Goal: Answer question/provide support

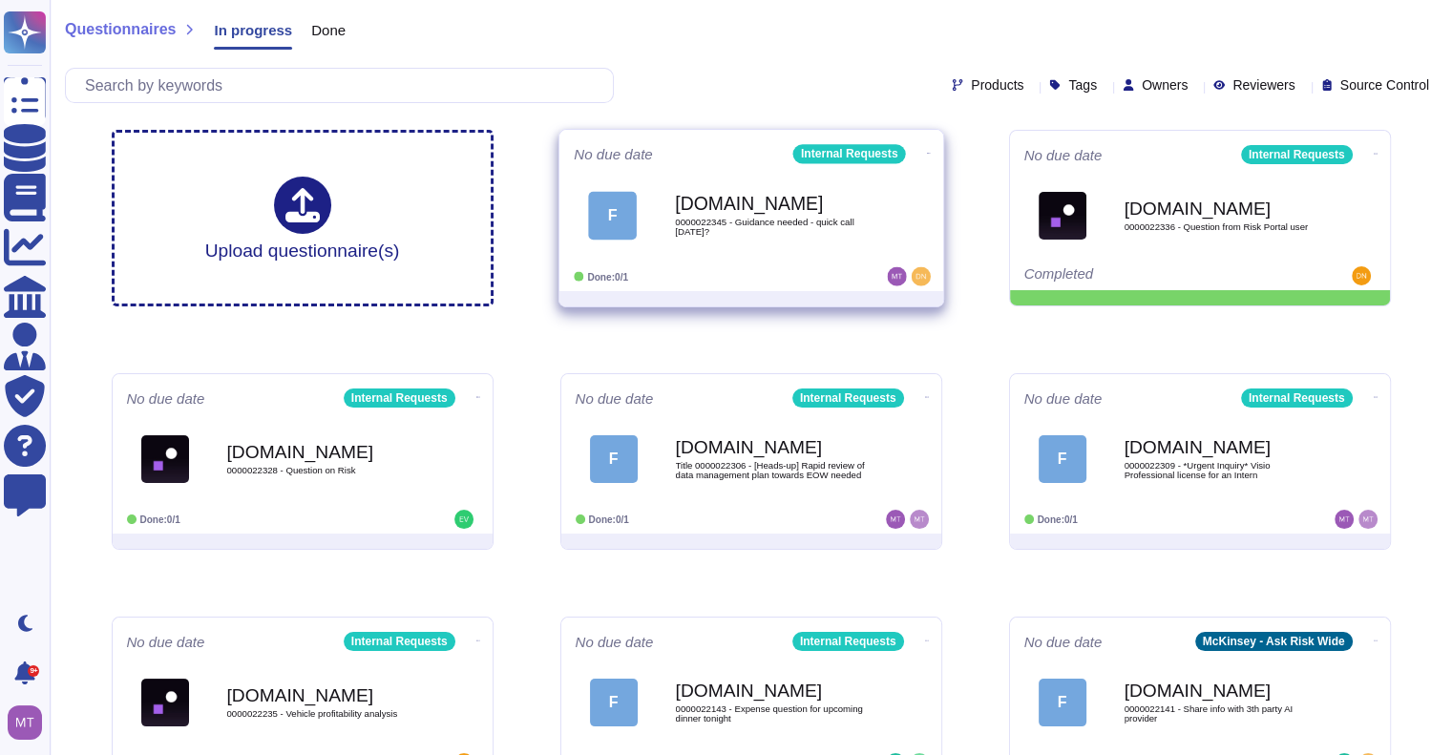
click at [735, 220] on span "0000022345 - Guidance needed - quick call today?" at bounding box center [771, 227] width 193 height 18
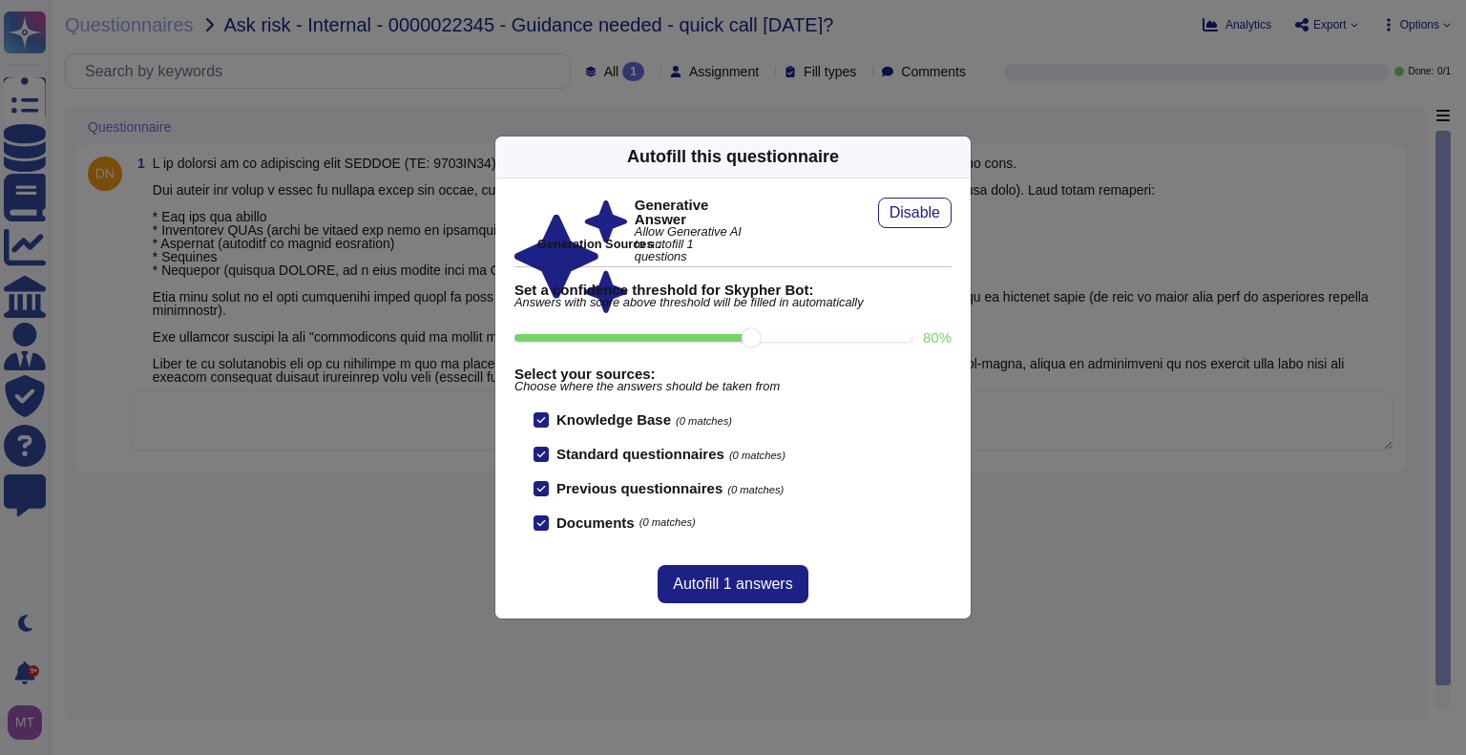
click at [990, 248] on icon at bounding box center [1142, 400] width 305 height 305
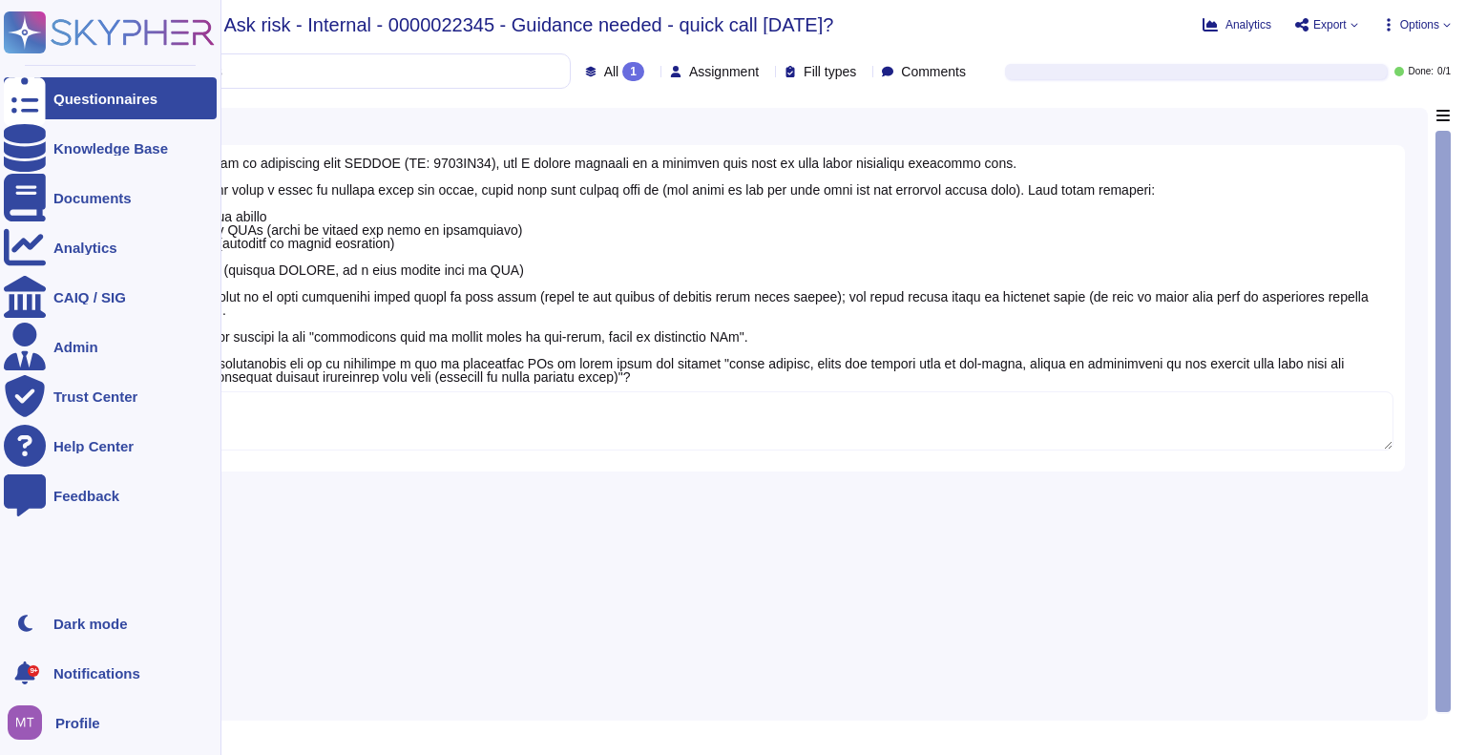
click at [38, 92] on div at bounding box center [25, 98] width 42 height 42
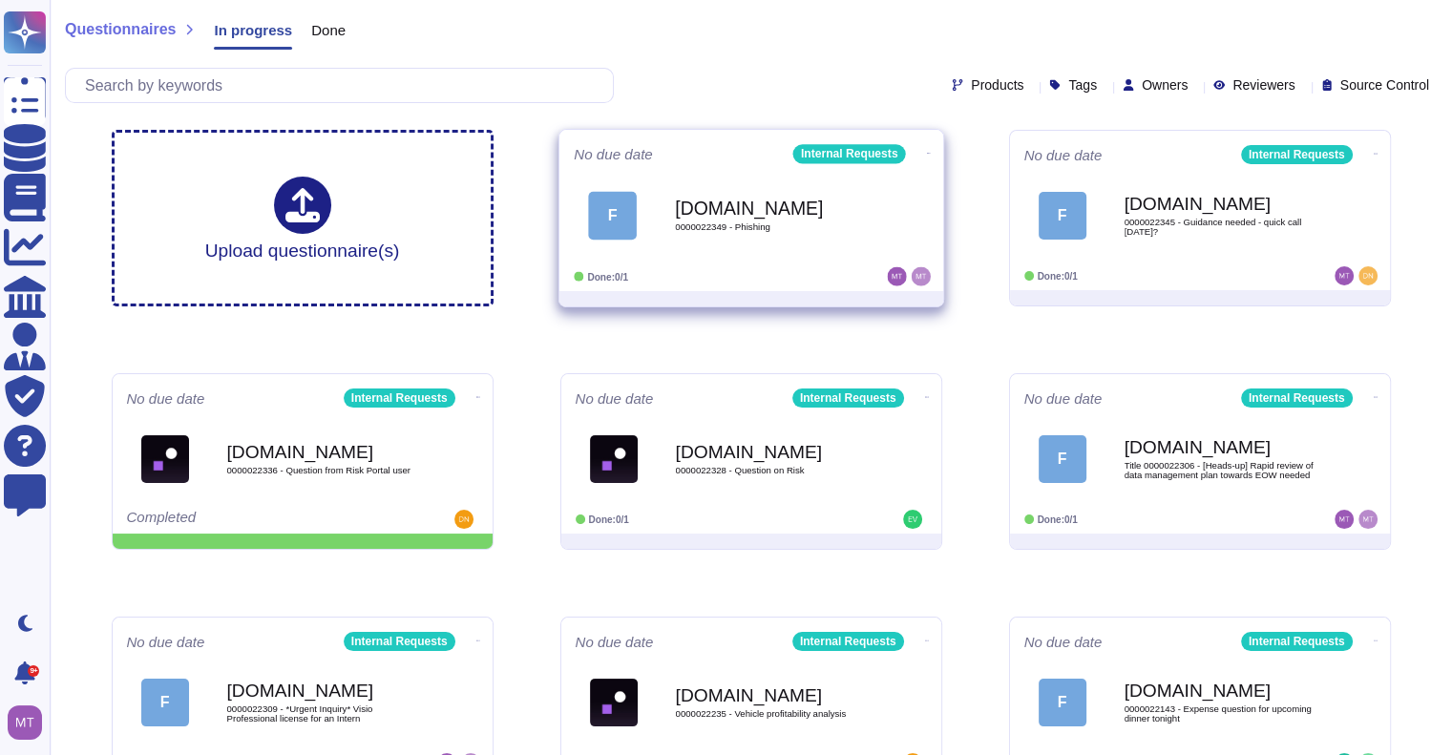
click at [685, 259] on div "F Force.com 0000022349 - Phishing" at bounding box center [751, 215] width 355 height 96
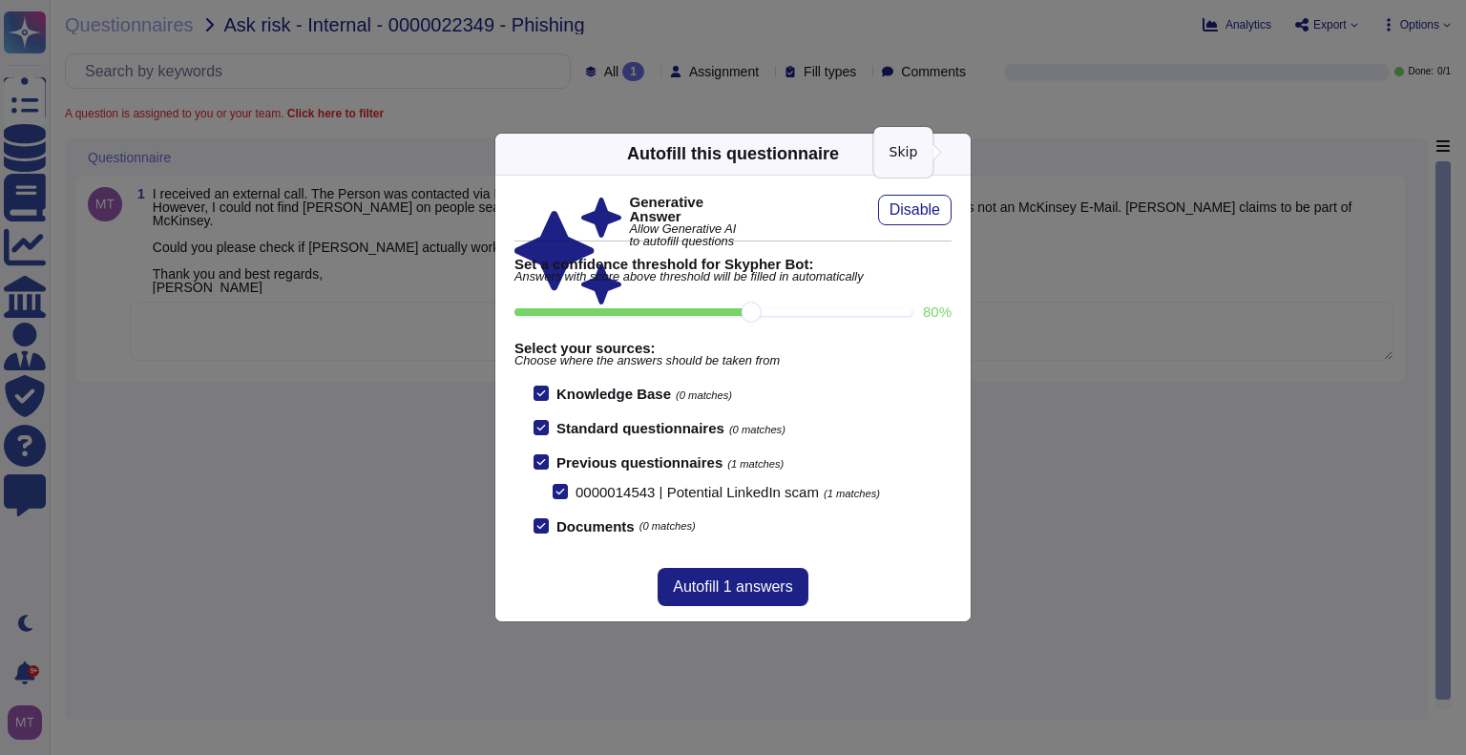
click at [959, 154] on icon at bounding box center [959, 154] width 0 height 0
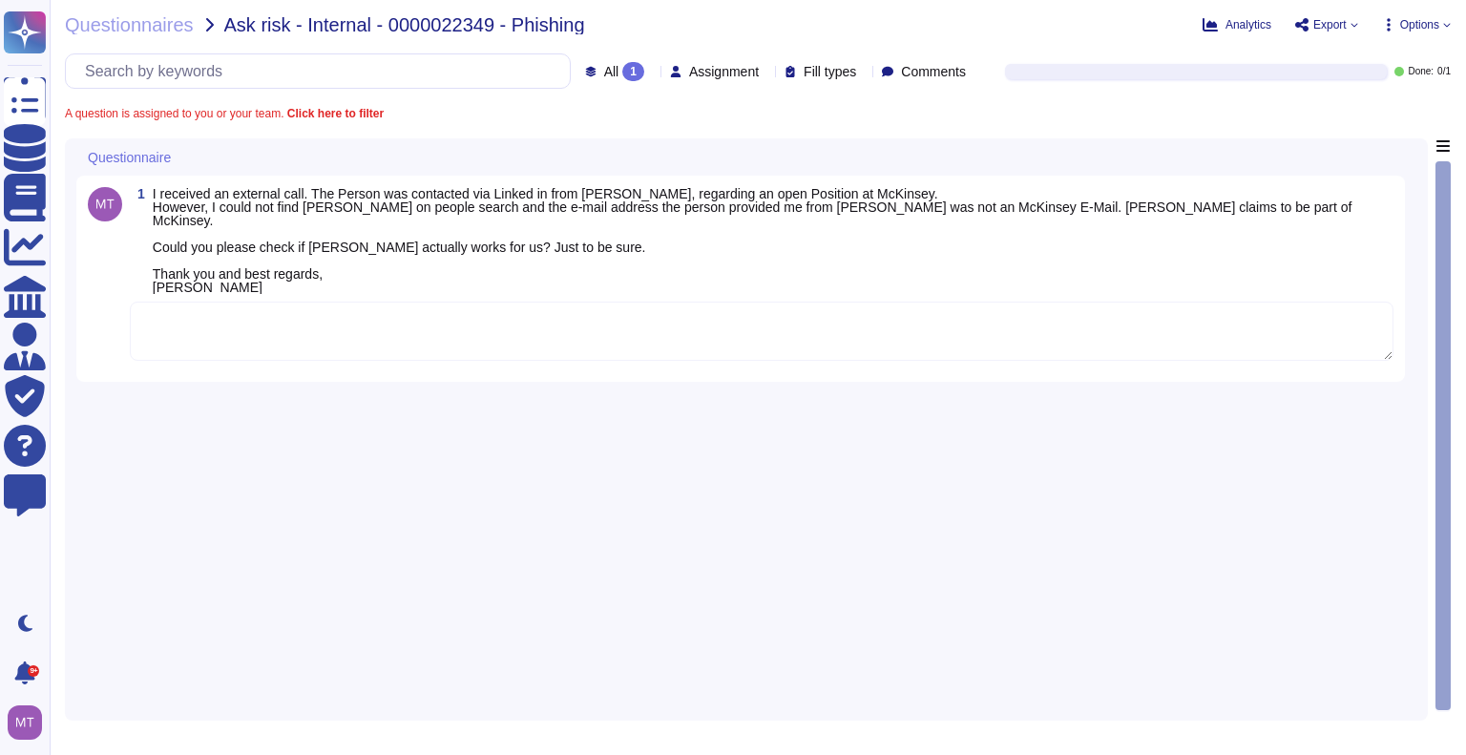
click at [266, 320] on textarea at bounding box center [762, 331] width 1264 height 59
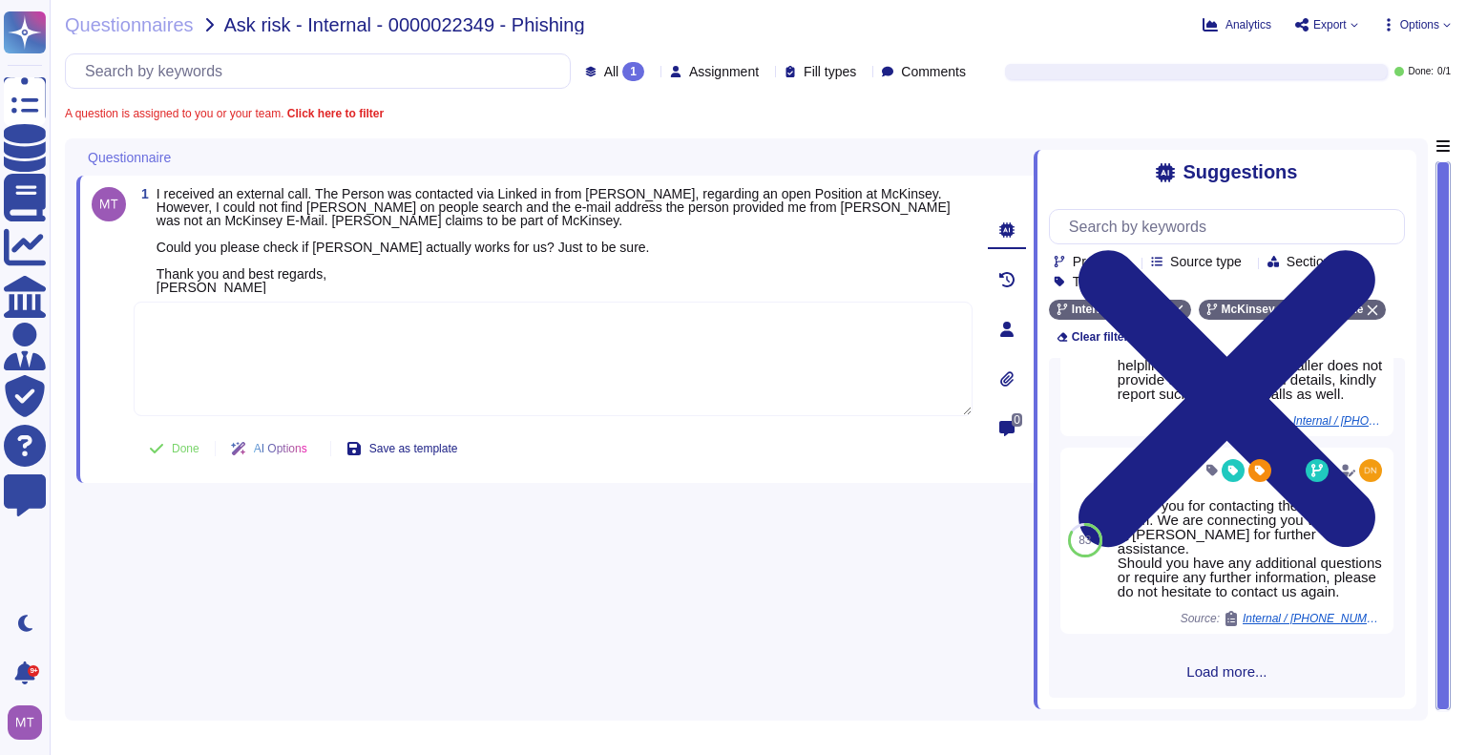
scroll to position [1042, 0]
click at [1187, 670] on span "Load more..." at bounding box center [1227, 671] width 356 height 14
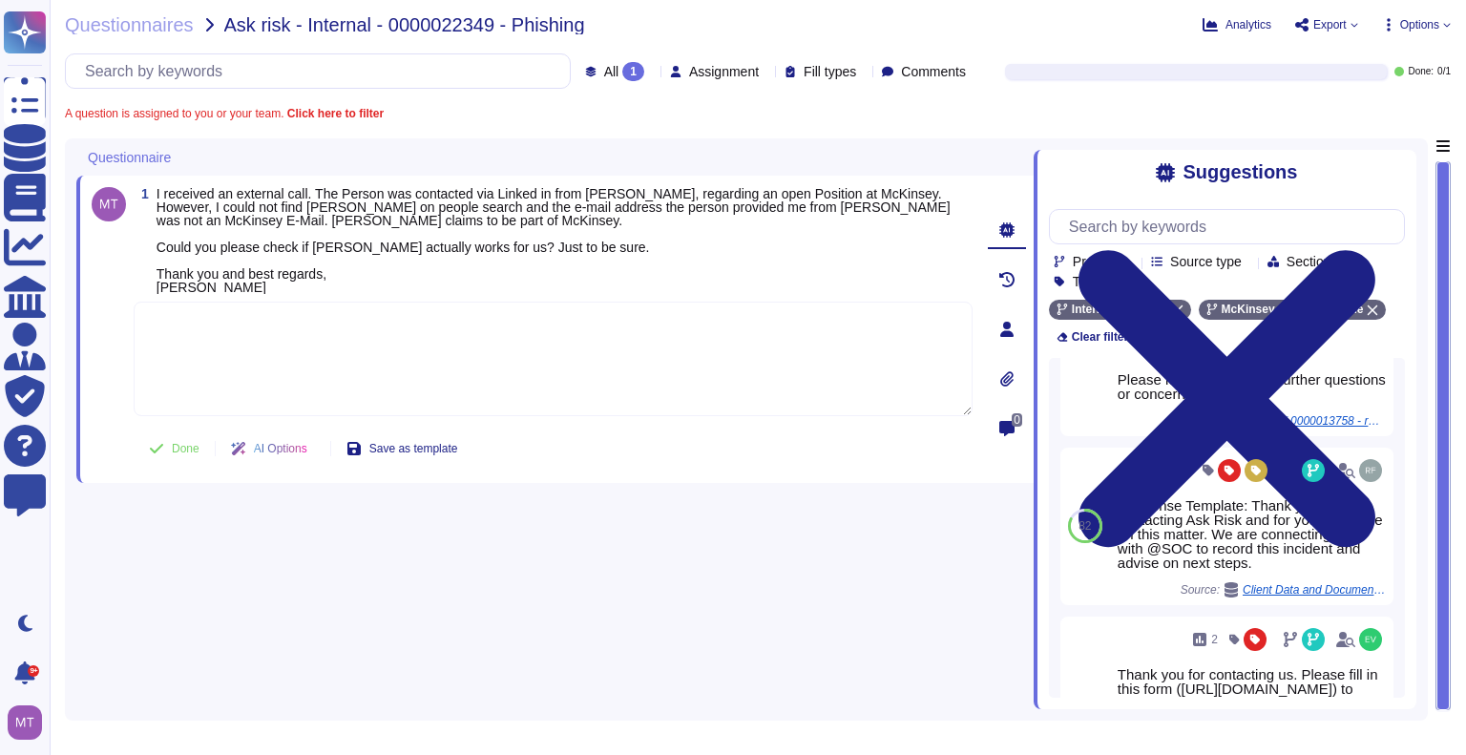
scroll to position [2098, 0]
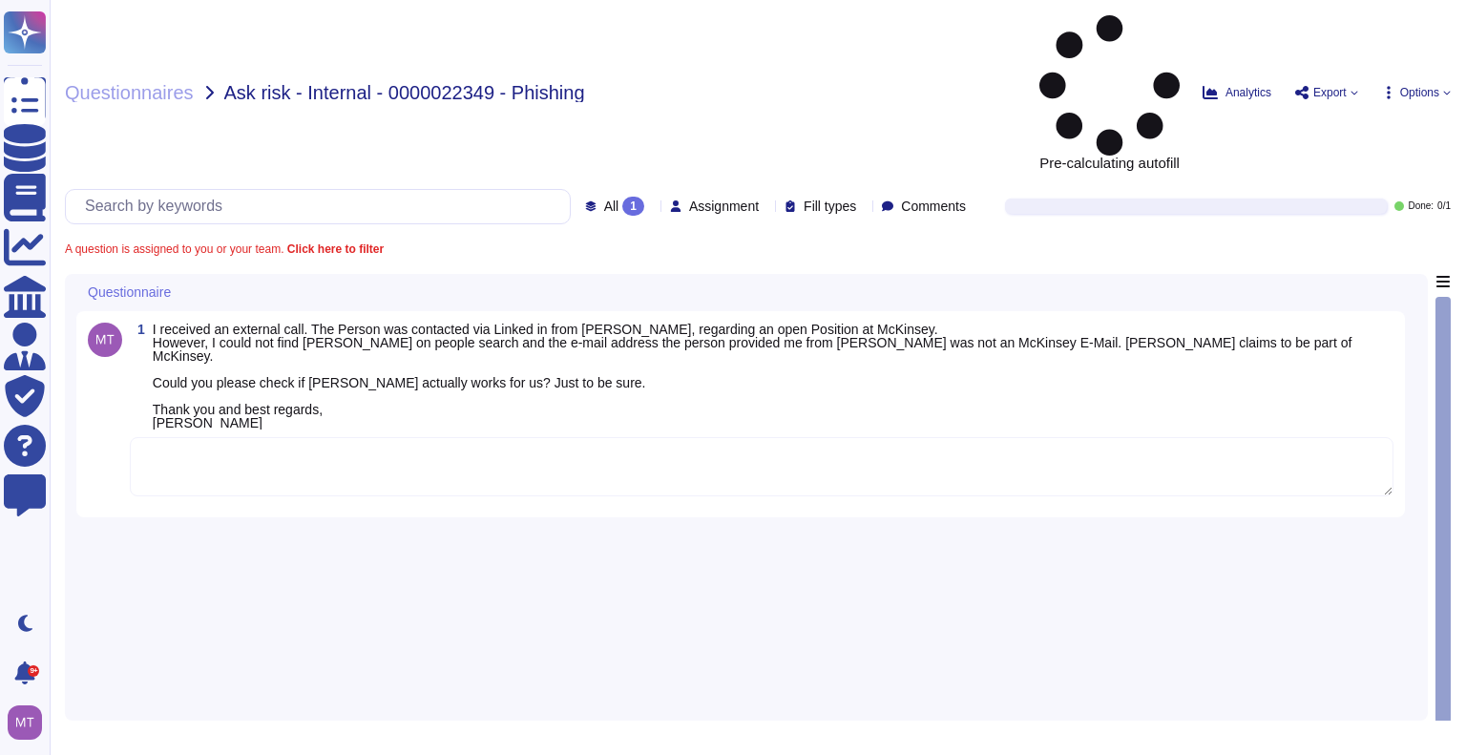
click at [274, 437] on textarea at bounding box center [762, 466] width 1264 height 59
paste textarea "0000018468"
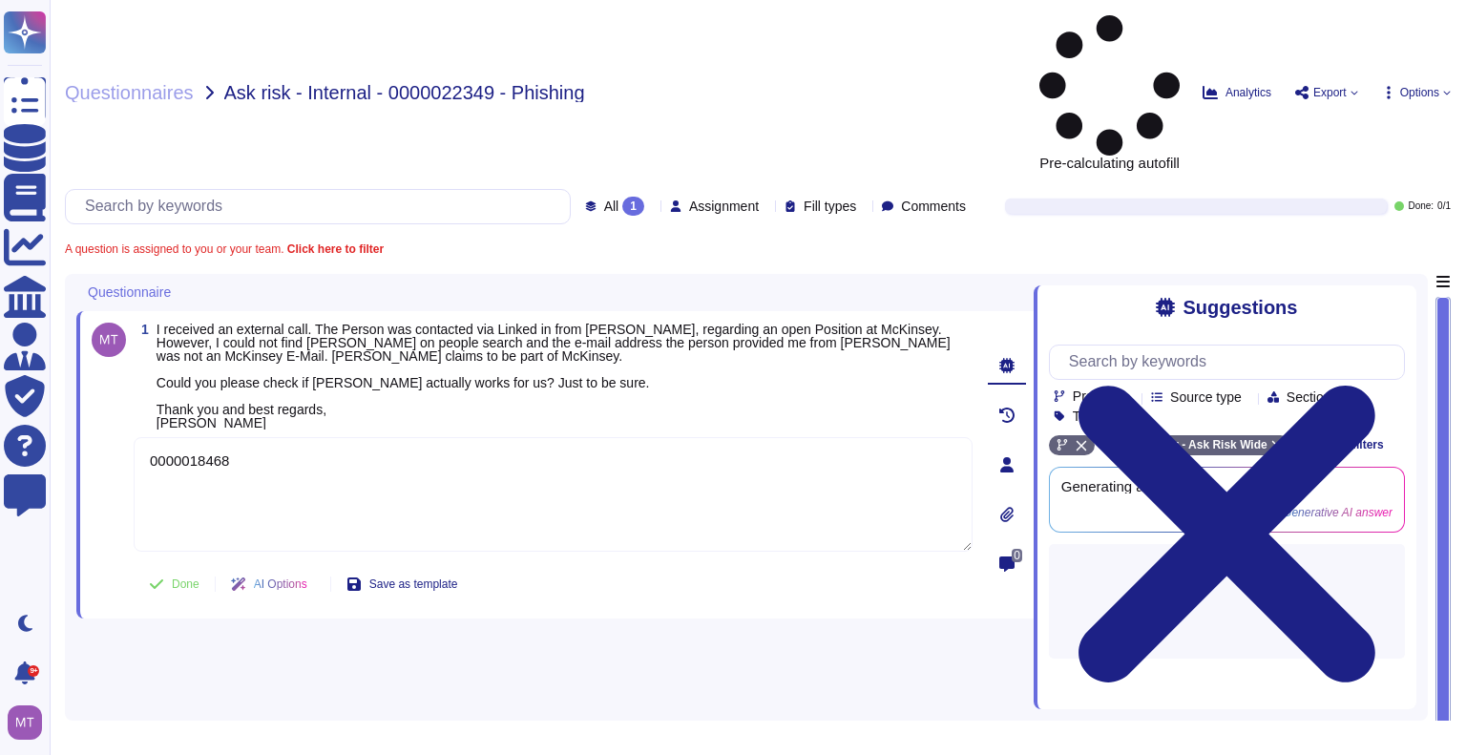
type textarea "0"
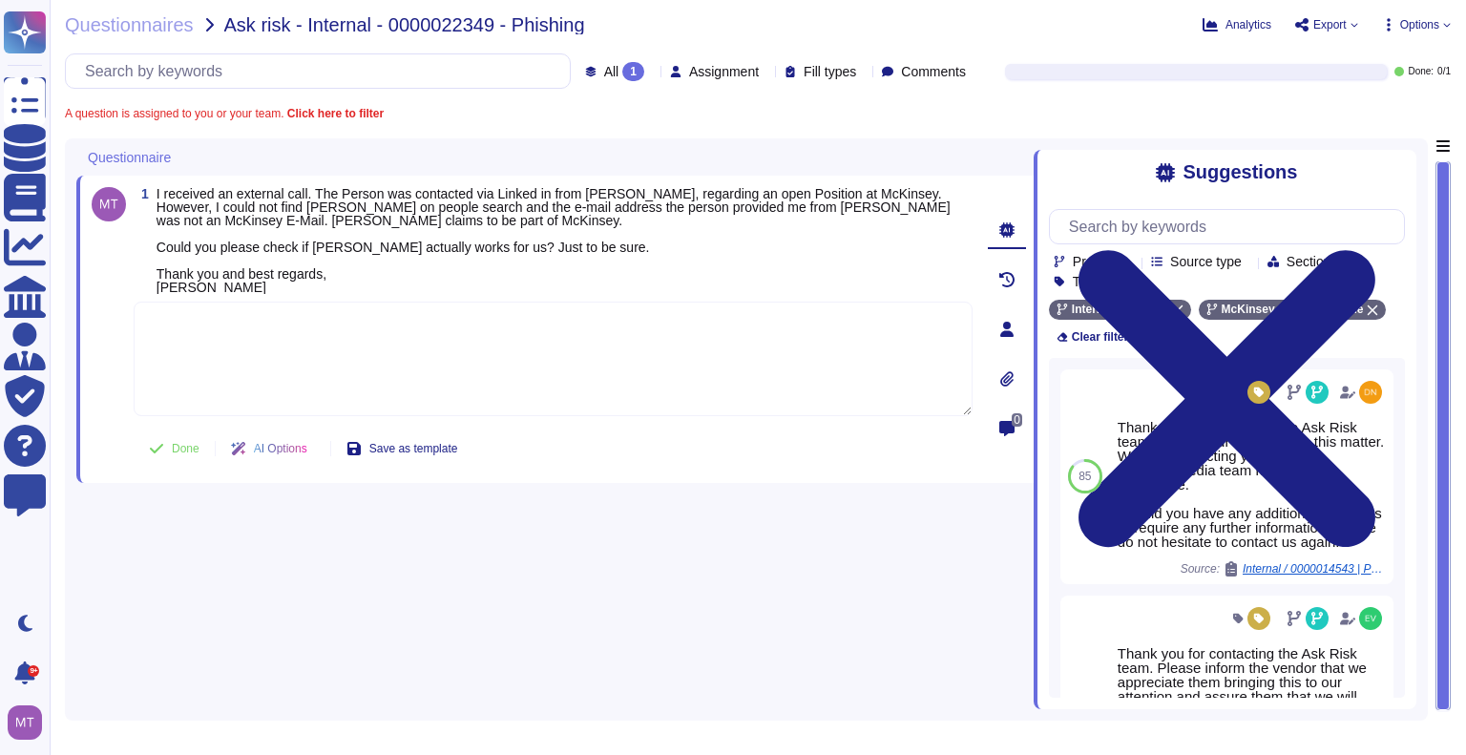
click at [248, 362] on textarea at bounding box center [553, 359] width 839 height 115
paste textarea "It is important not to provide any information and to report all suspicious cal…"
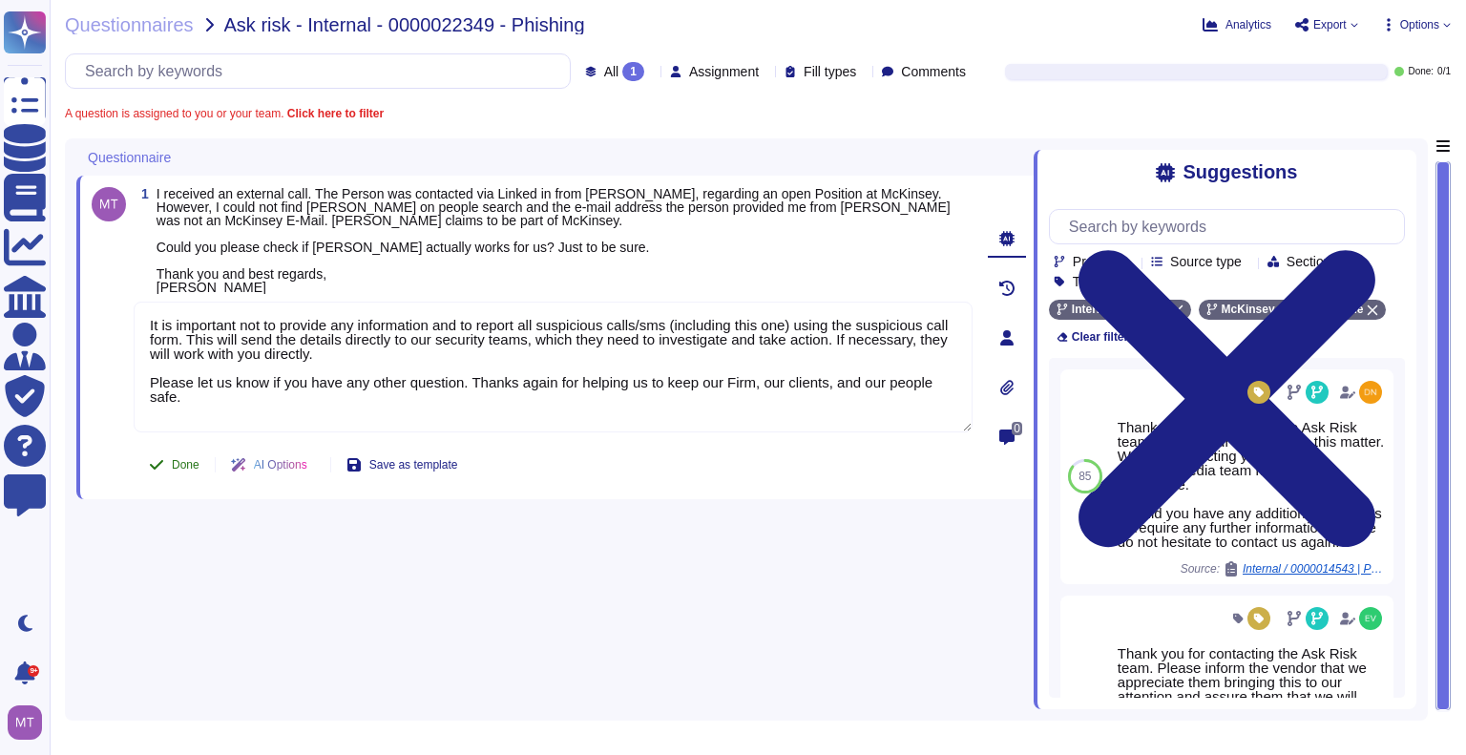
type textarea "It is important not to provide any information and to report all suspicious cal…"
click at [189, 471] on div "Done" at bounding box center [175, 465] width 82 height 38
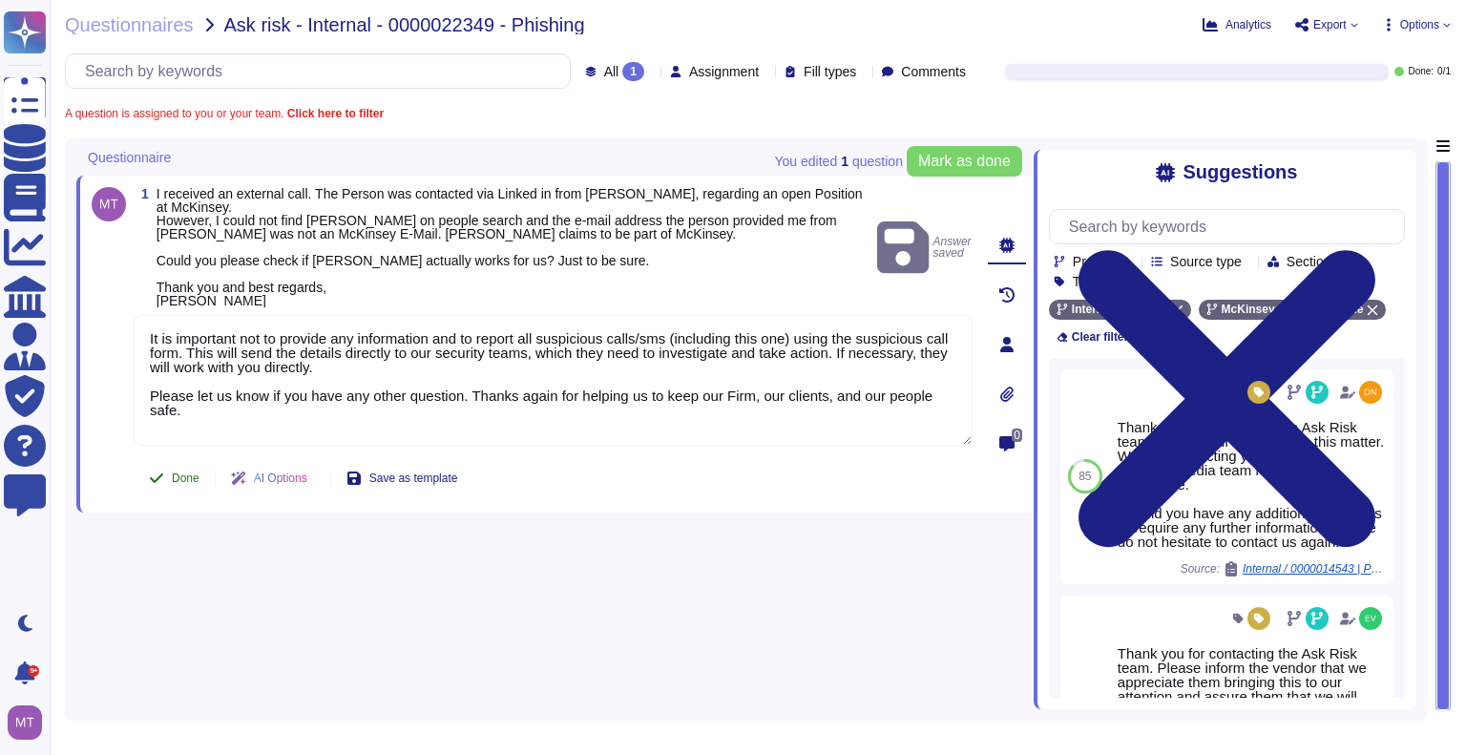
click at [174, 484] on span "Done" at bounding box center [186, 477] width 28 height 11
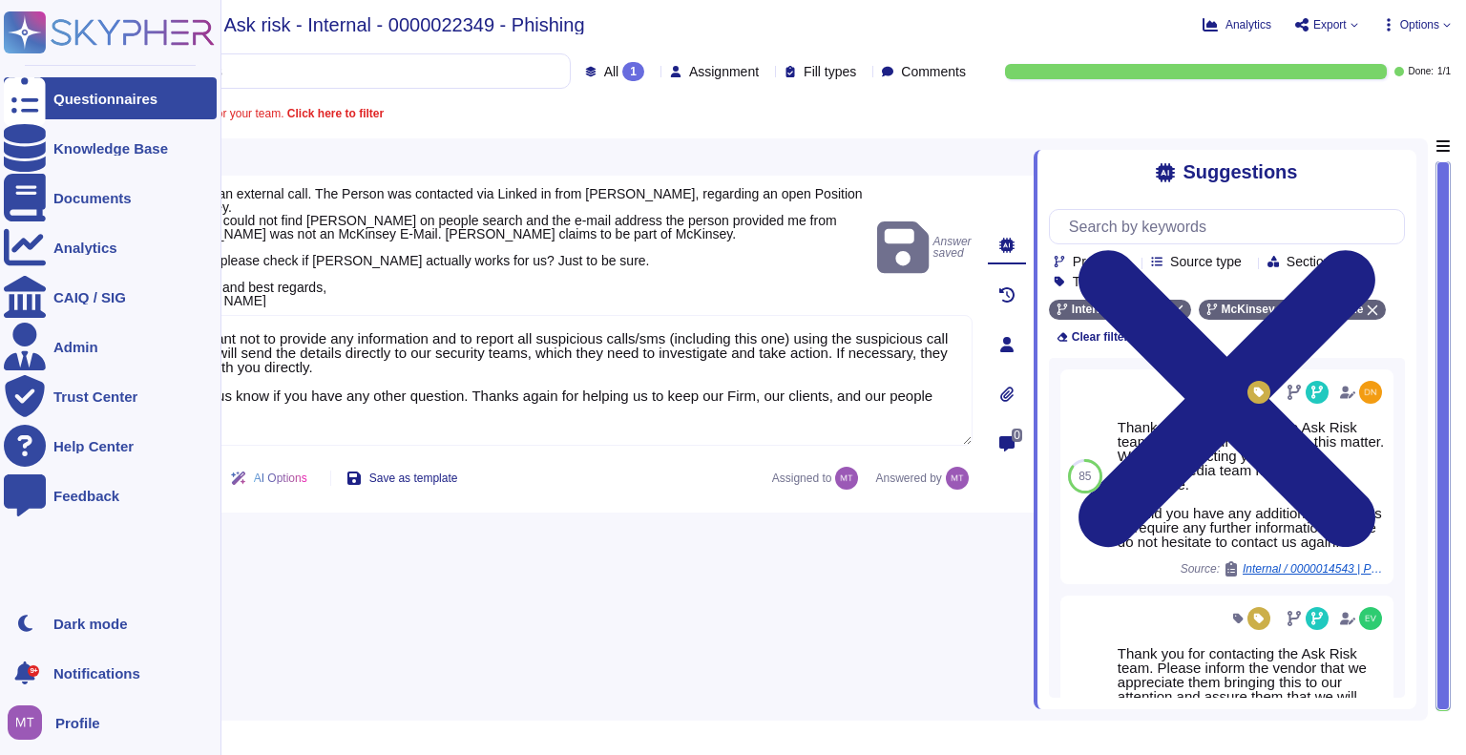
click at [9, 98] on div at bounding box center [25, 98] width 42 height 42
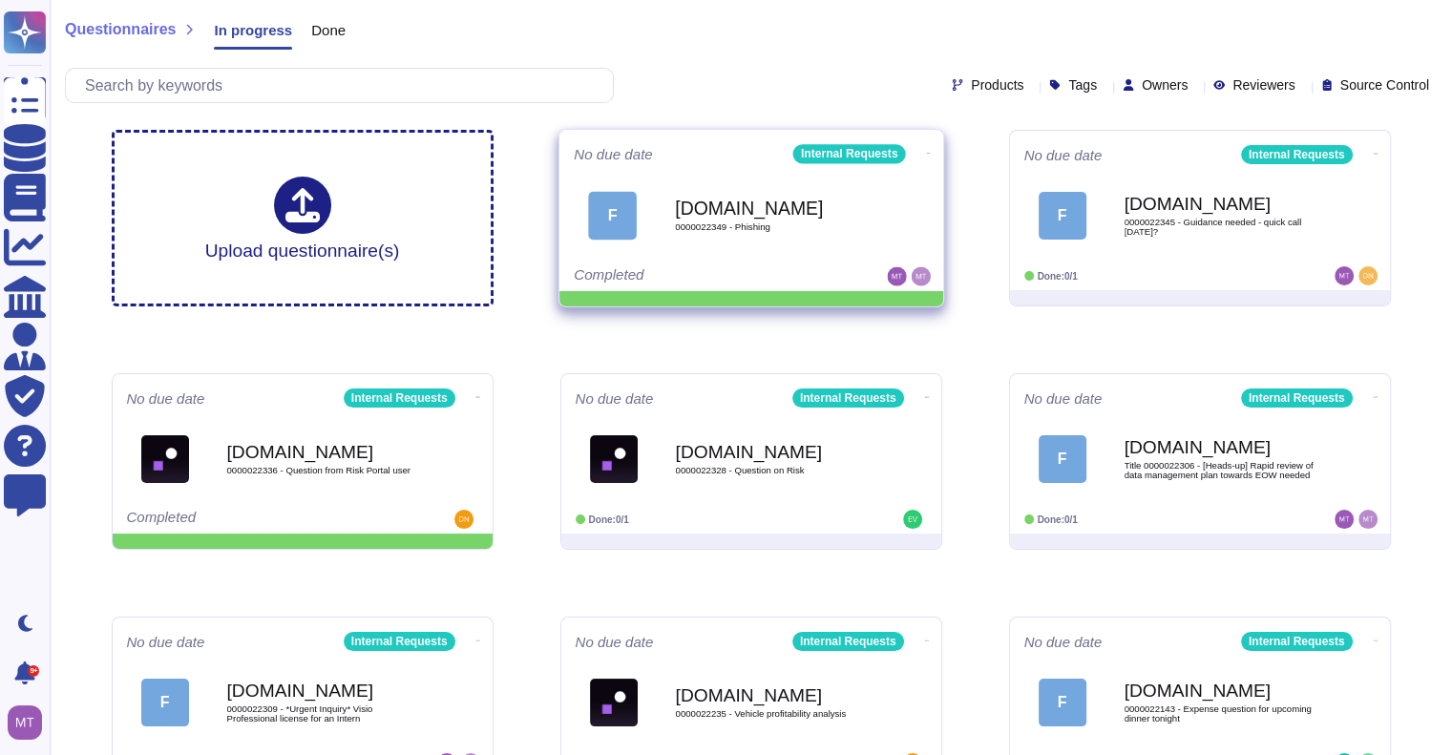
click at [926, 151] on icon at bounding box center [928, 153] width 4 height 5
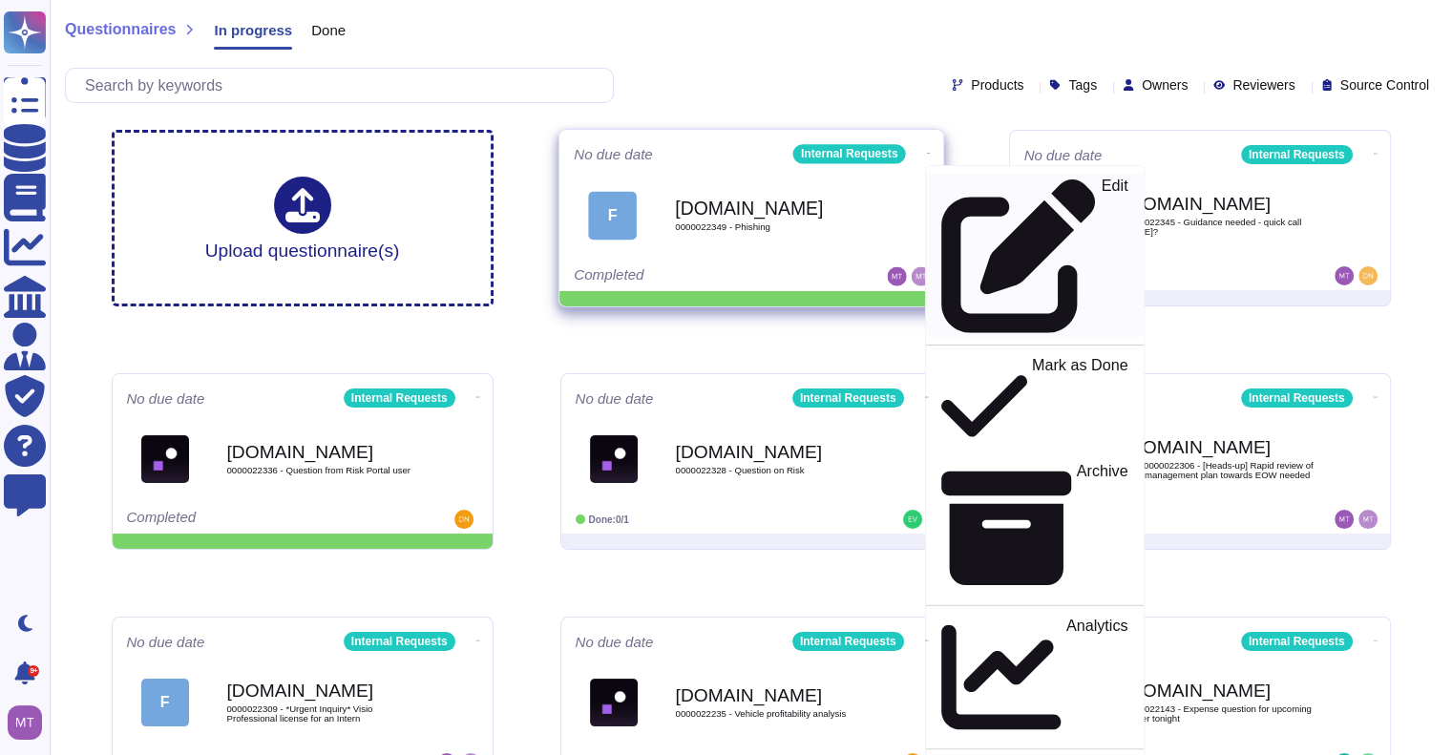
click at [1100, 190] on p "Edit" at bounding box center [1113, 255] width 27 height 155
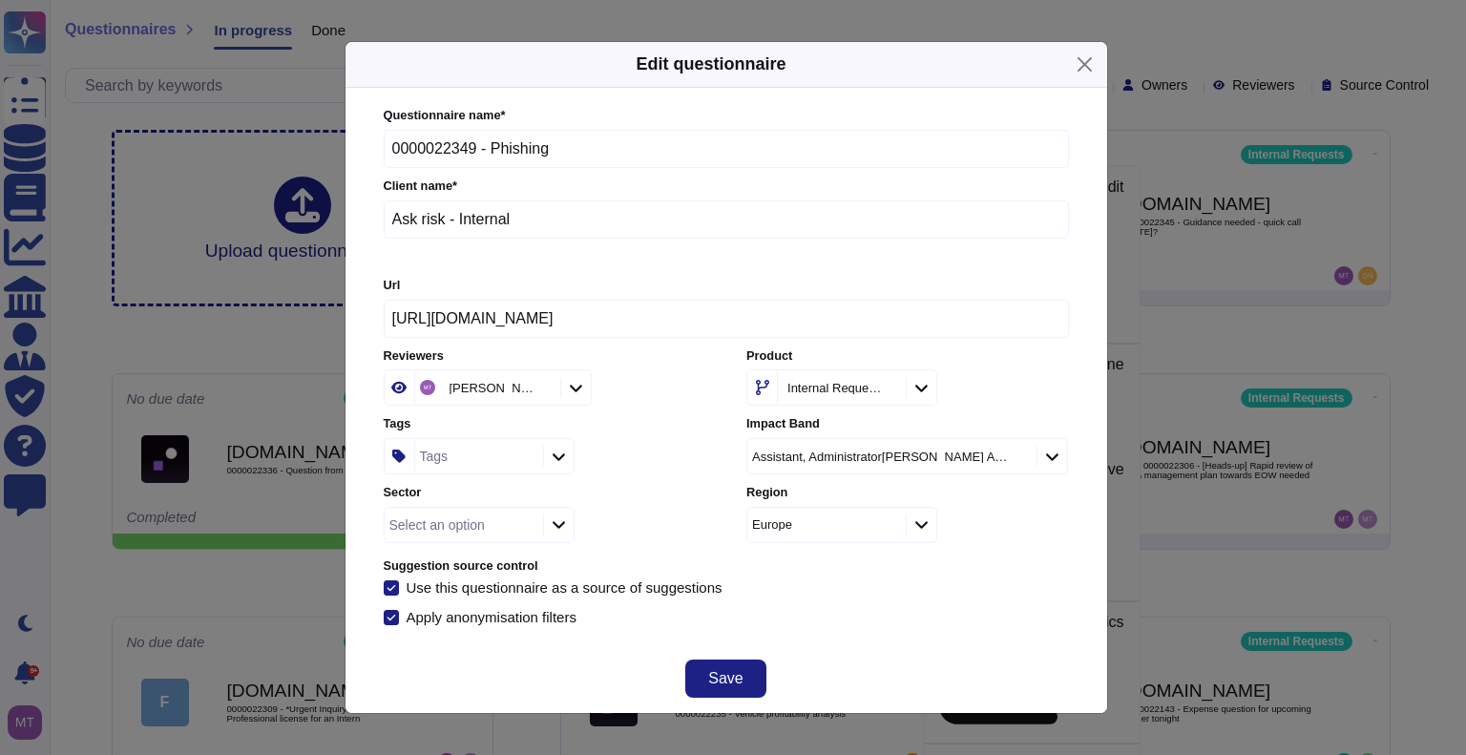
click at [460, 464] on div "Tags" at bounding box center [476, 456] width 123 height 34
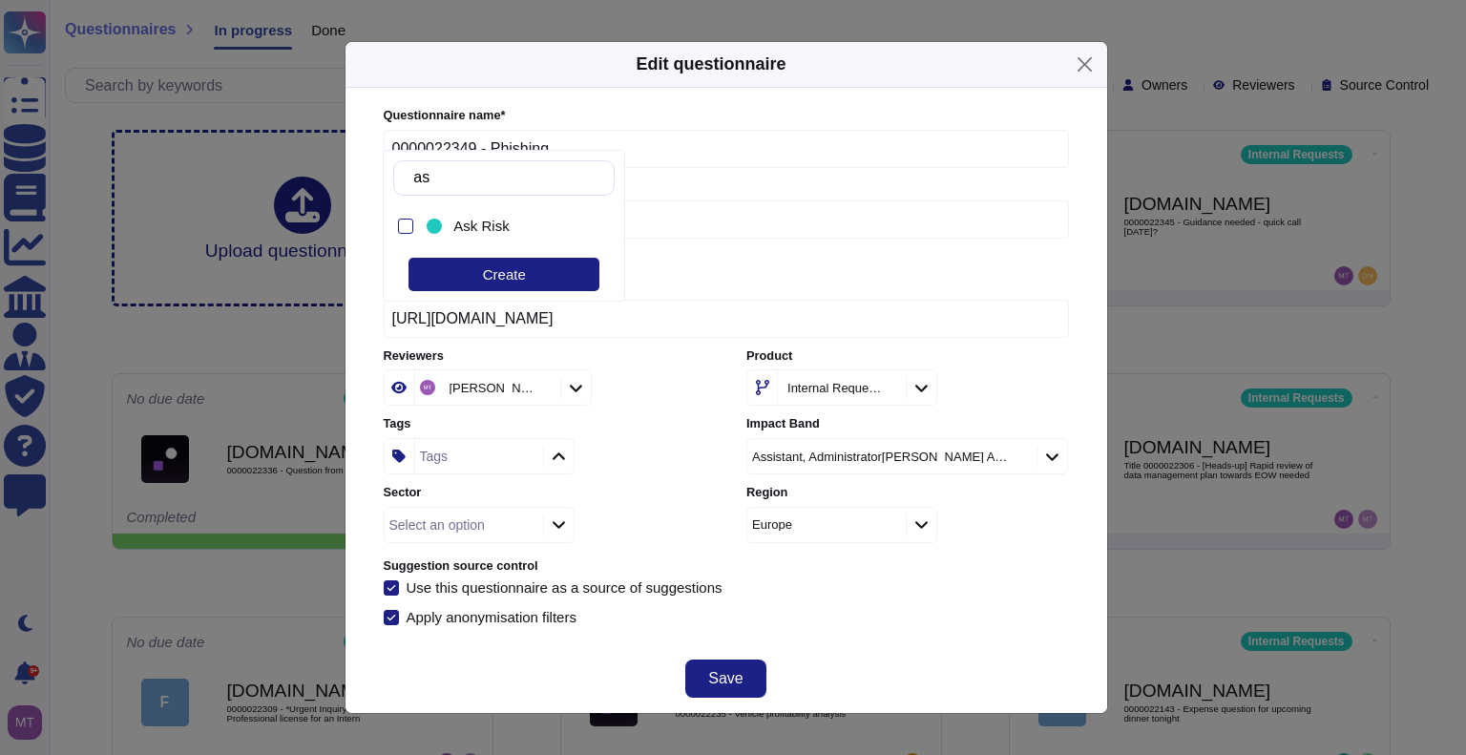
type input "ask"
click at [496, 220] on span "Ask Risk" at bounding box center [480, 226] width 55 height 17
click at [576, 276] on div "Create" at bounding box center [503, 274] width 191 height 33
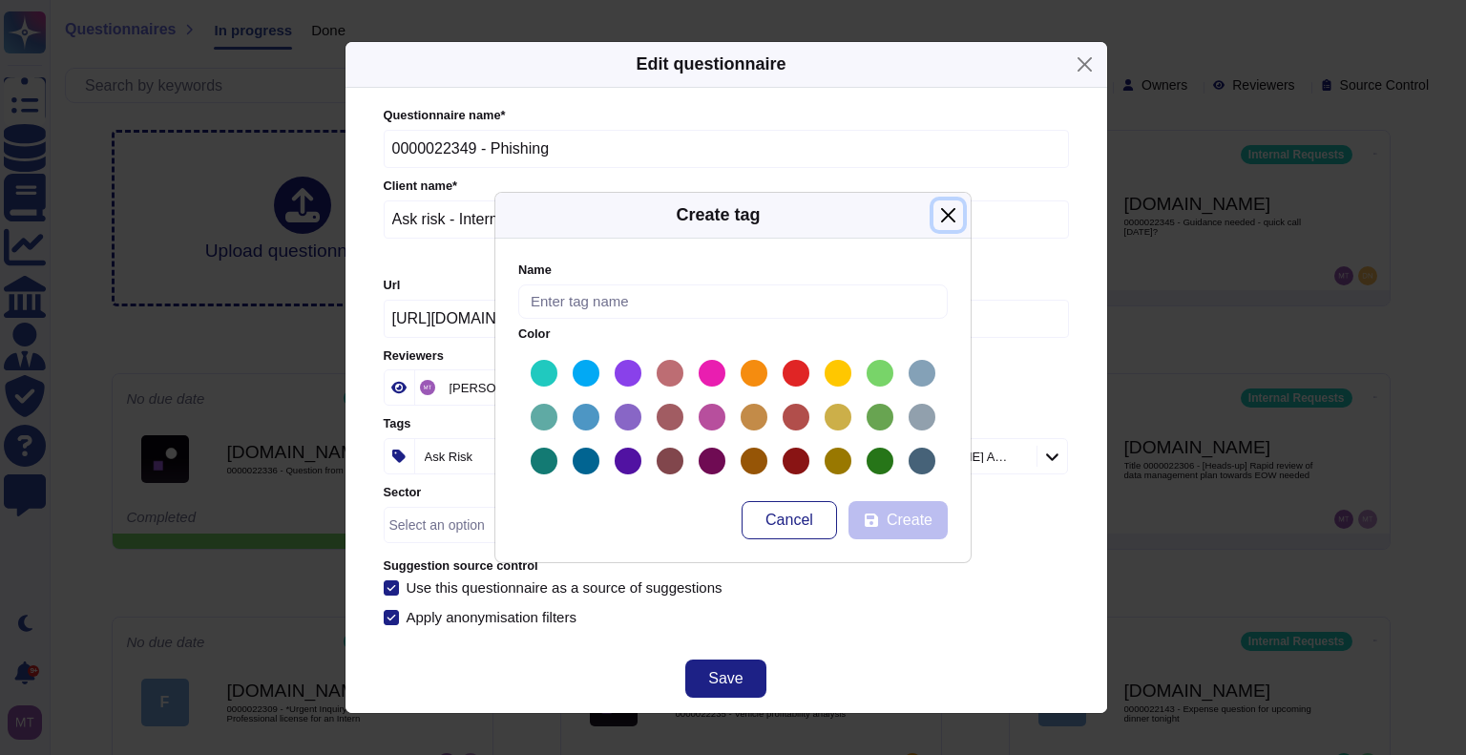
drag, startPoint x: 953, startPoint y: 211, endPoint x: 926, endPoint y: 283, distance: 76.7
click at [953, 212] on button "Close" at bounding box center [948, 215] width 30 height 30
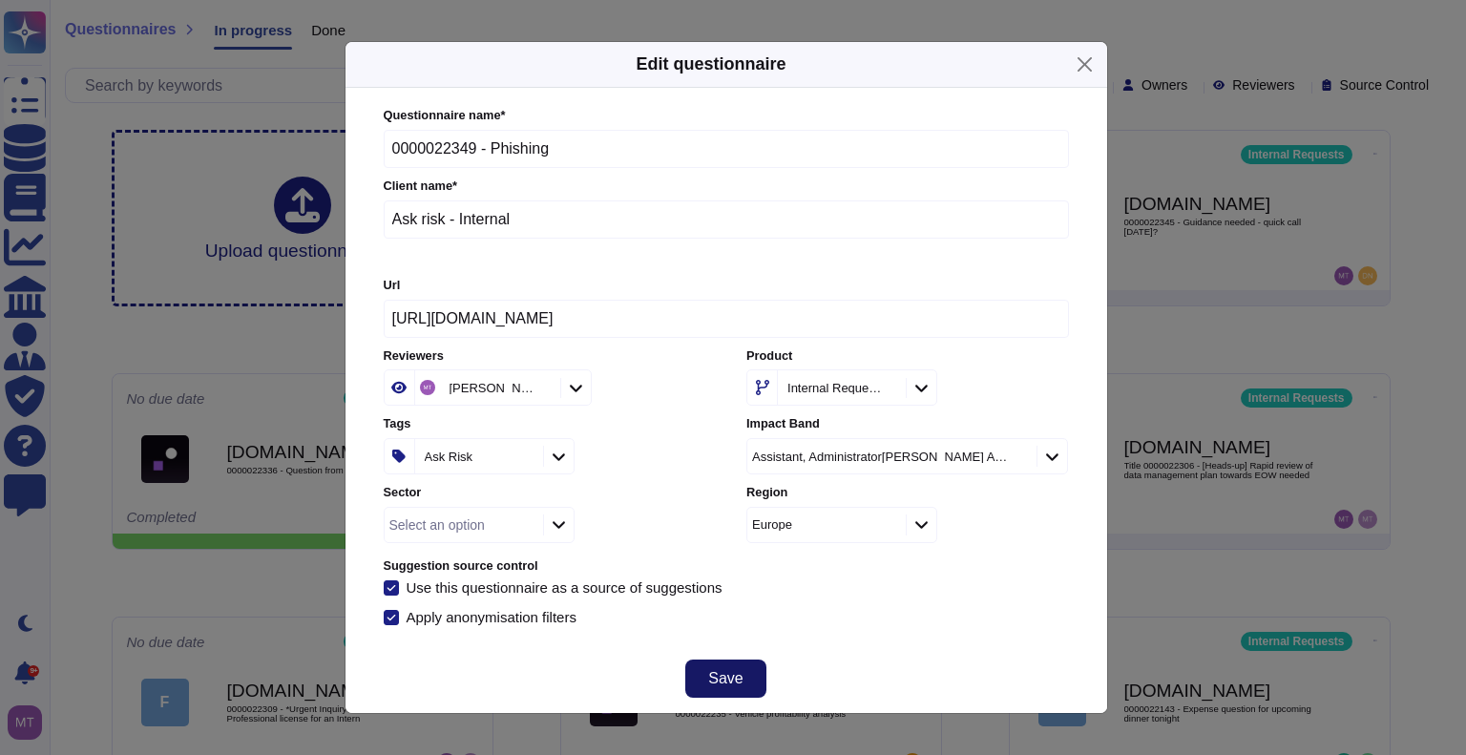
click at [729, 675] on span "Save" at bounding box center [725, 678] width 34 height 15
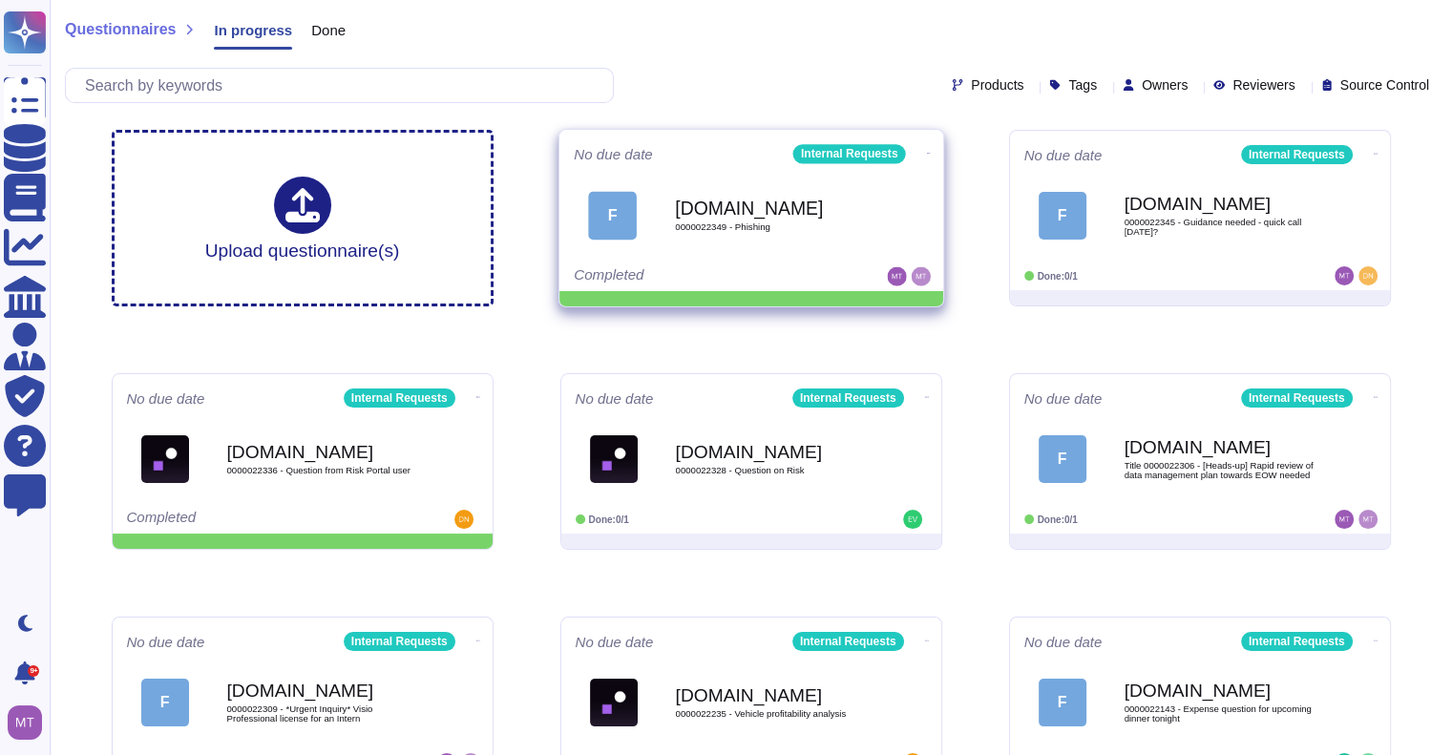
click at [926, 151] on icon at bounding box center [928, 153] width 4 height 5
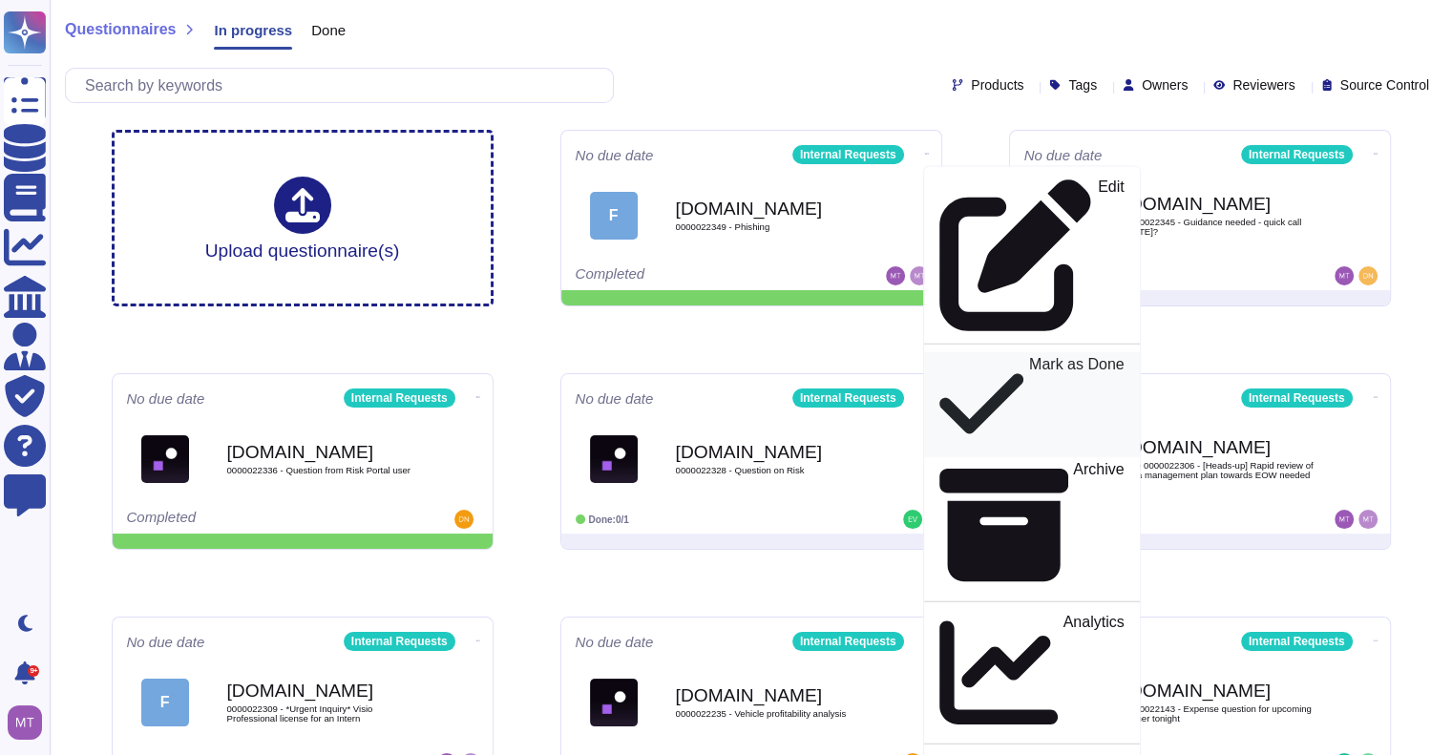
drag, startPoint x: 968, startPoint y: 220, endPoint x: 951, endPoint y: 194, distance: 31.8
click at [1028, 357] on p "Mark as Done" at bounding box center [1075, 405] width 95 height 96
